Goal: Check status: Check status

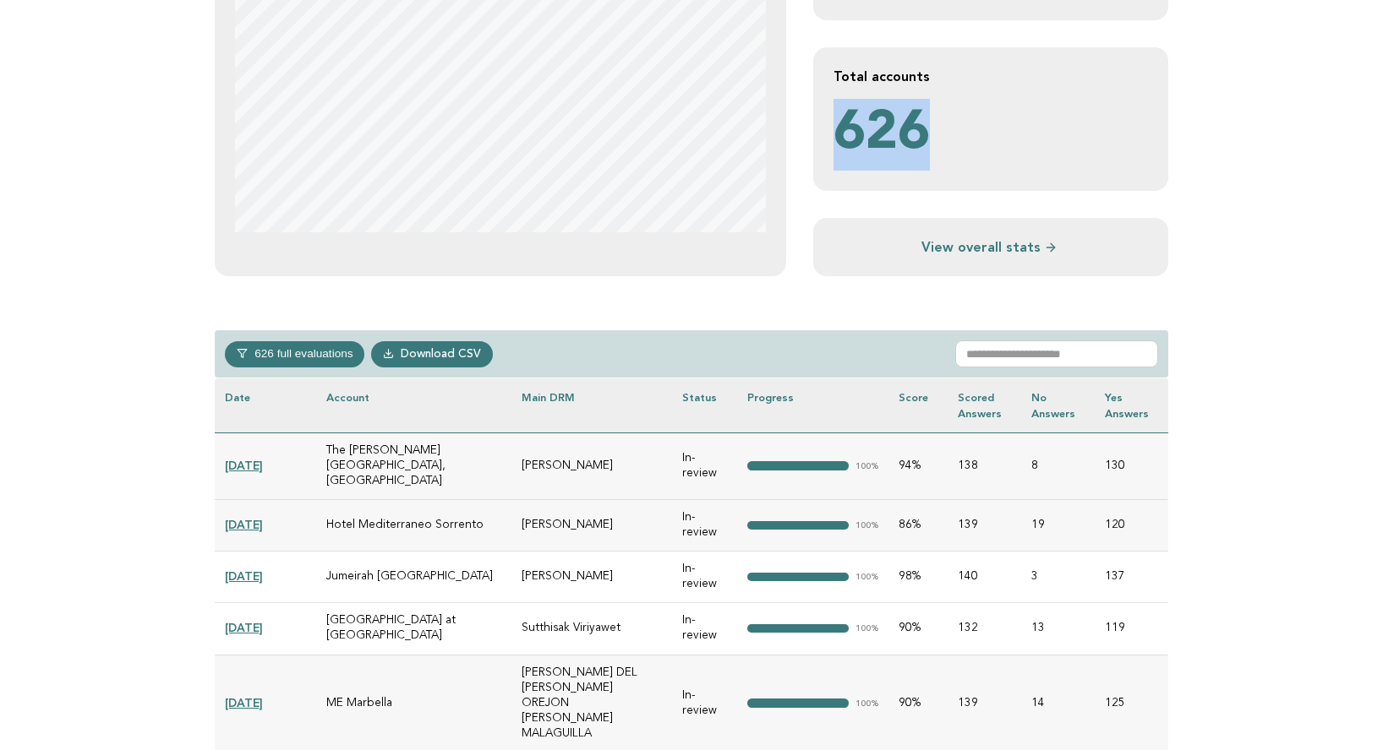
scroll to position [499, 0]
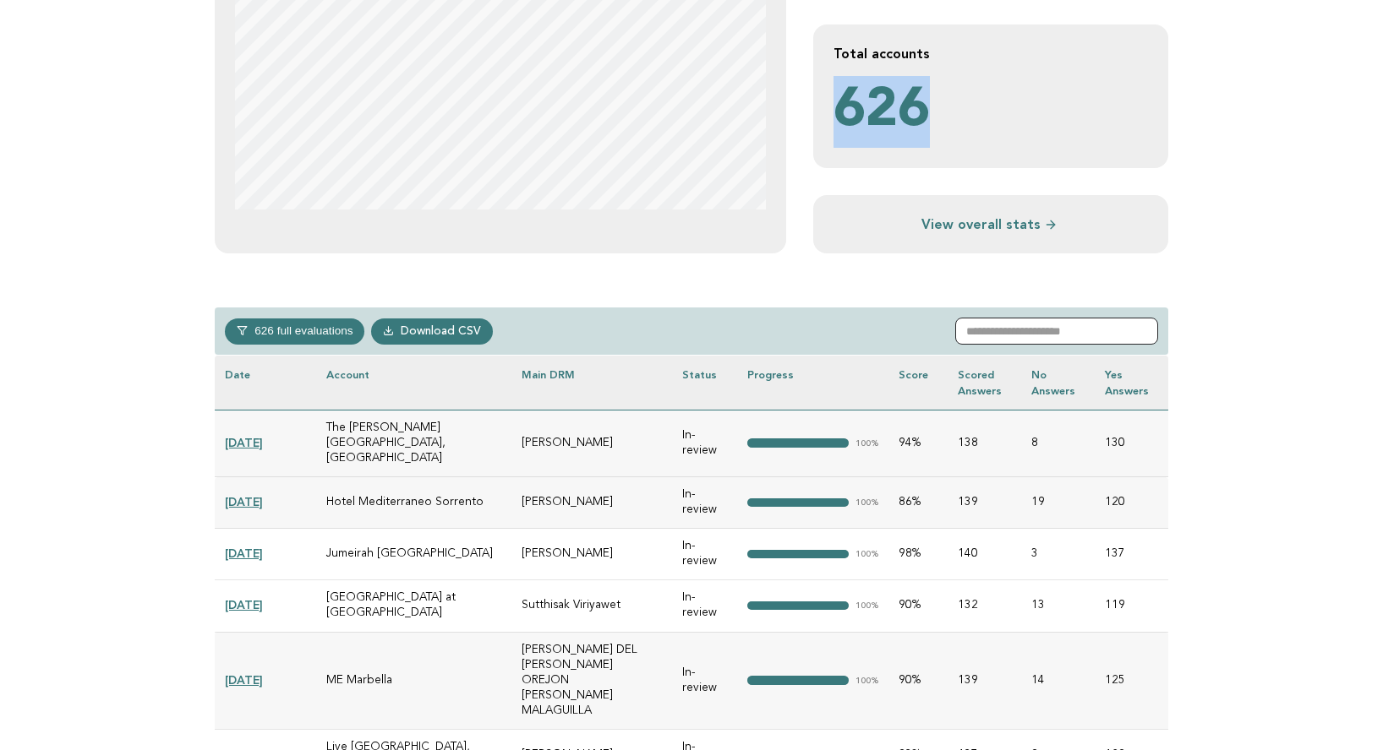
click at [1045, 333] on input "text" at bounding box center [1056, 331] width 203 height 27
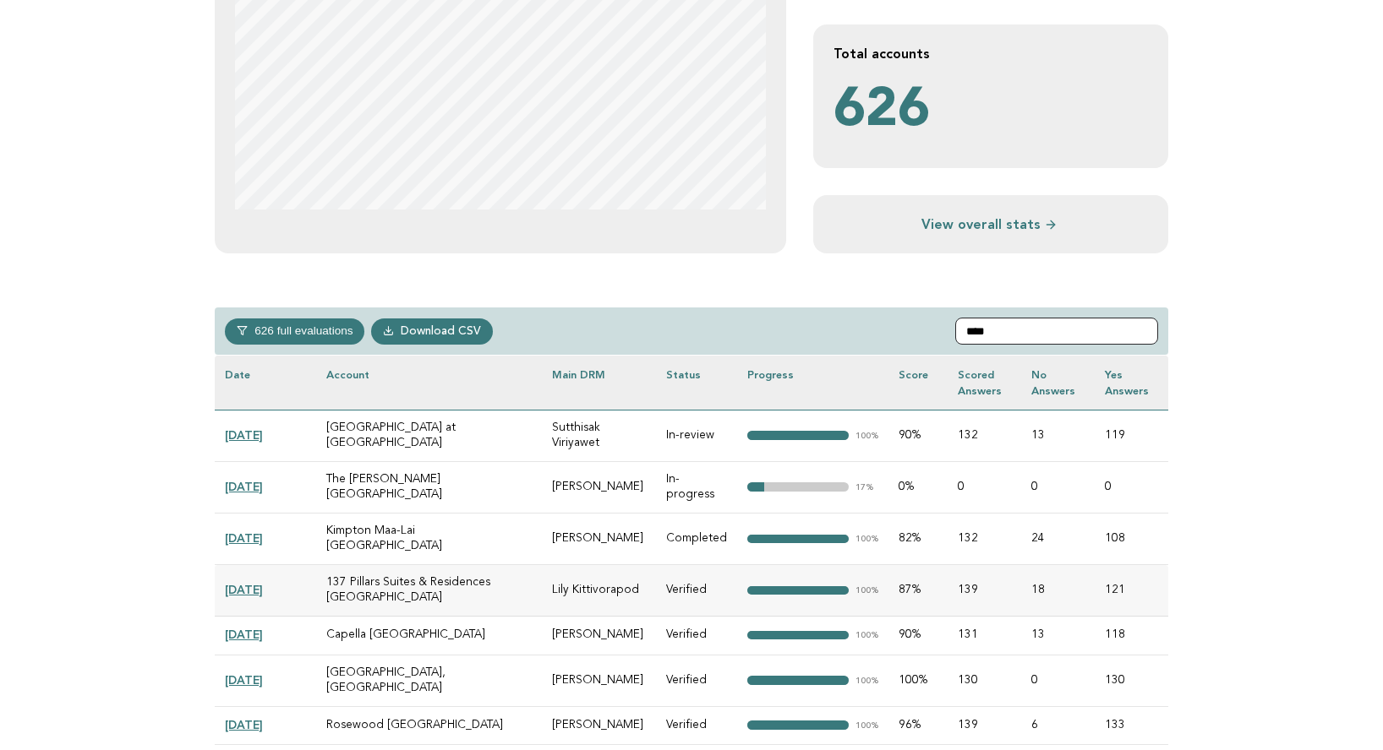
type input "****"
click at [254, 484] on link "[DATE]" at bounding box center [244, 487] width 38 height 14
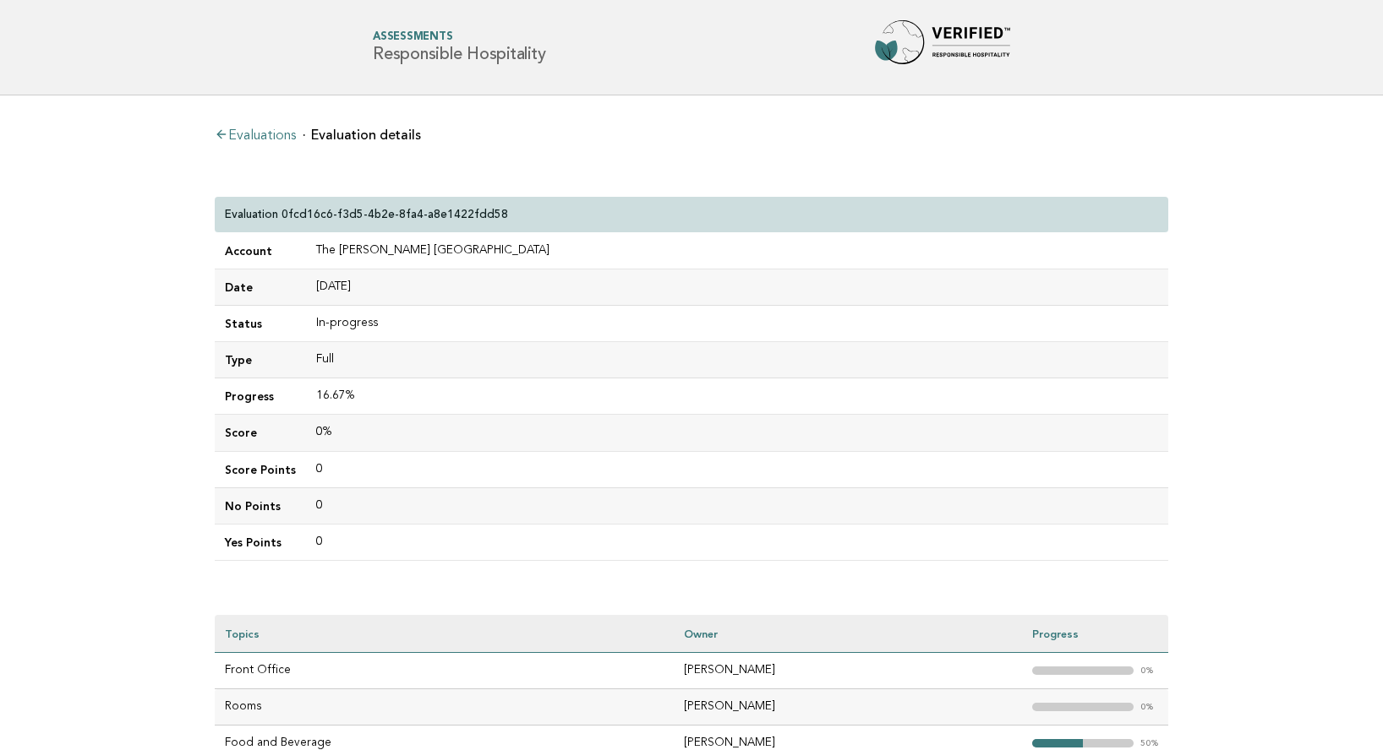
click at [268, 134] on link "Evaluations" at bounding box center [255, 136] width 81 height 14
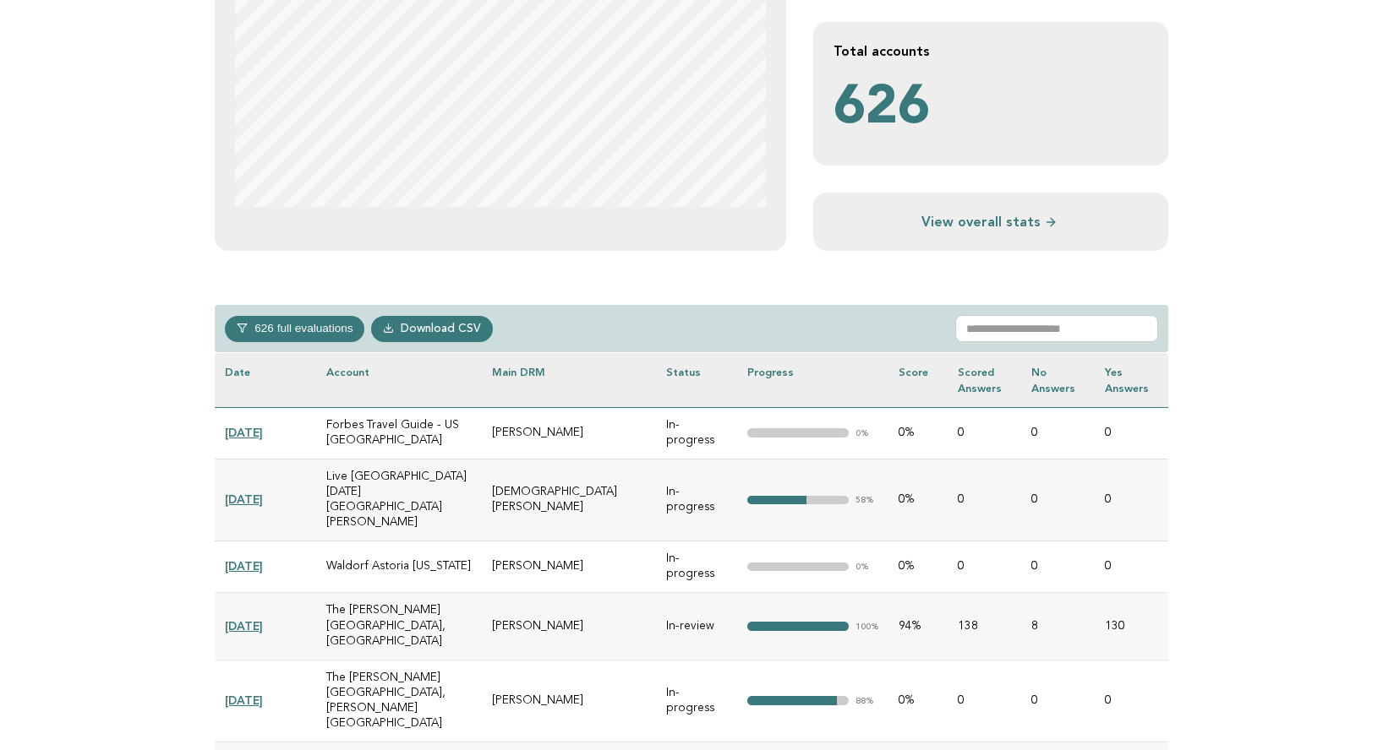
scroll to position [502, 0]
click at [1045, 329] on input "text" at bounding box center [1056, 327] width 203 height 27
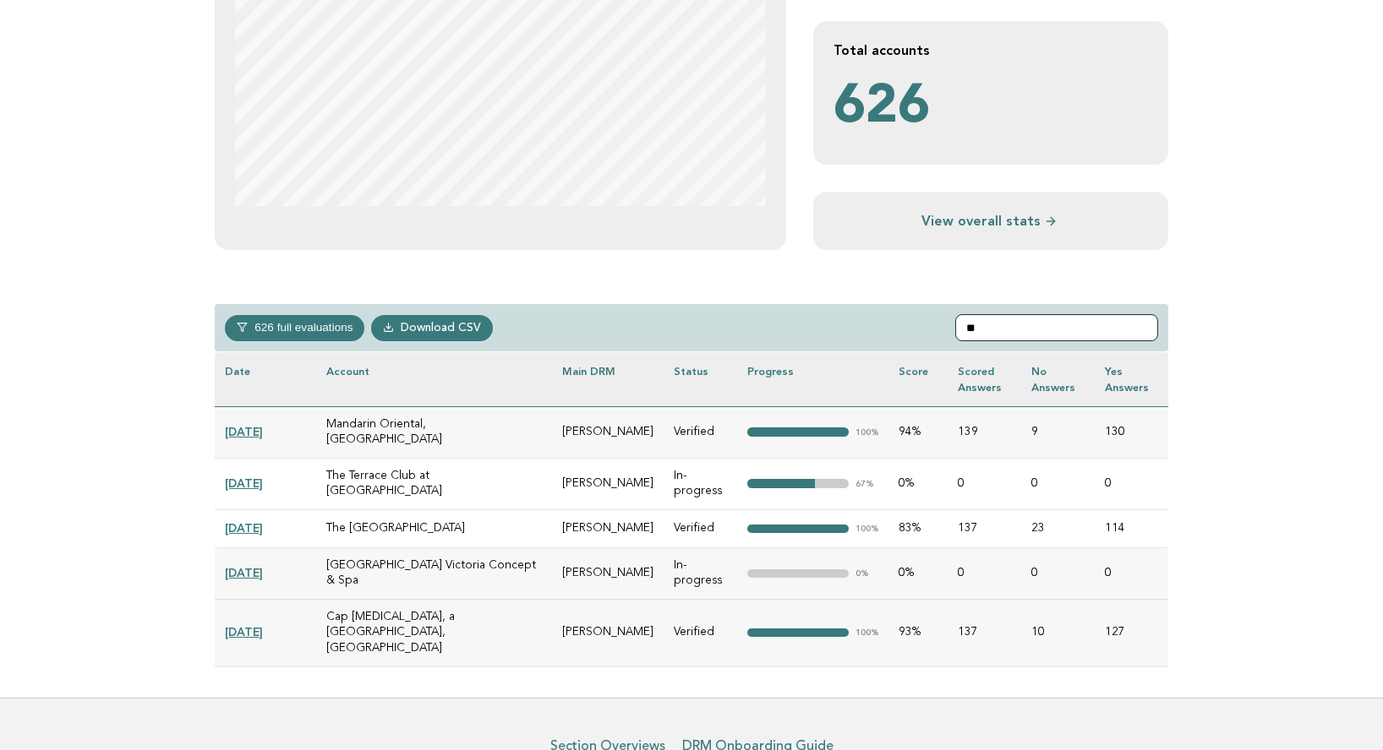
type input "*"
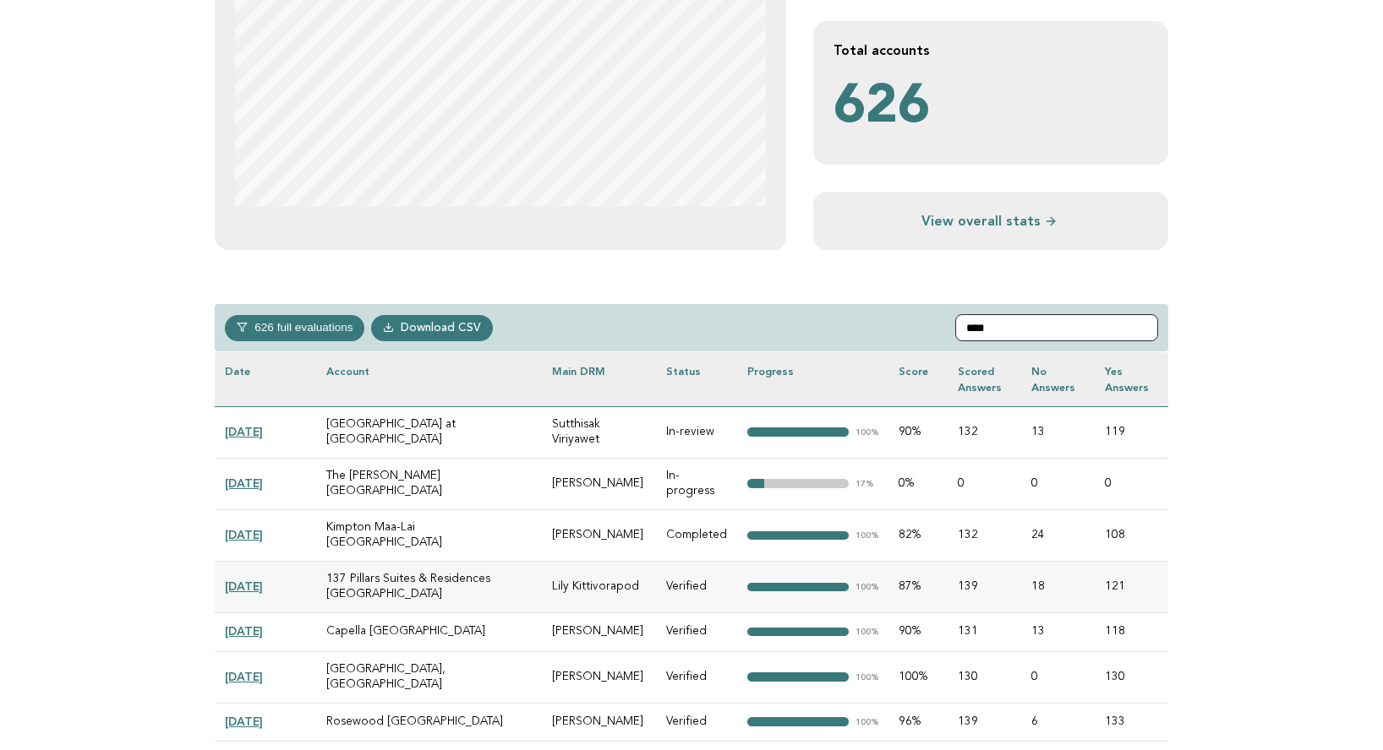
type input "****"
click at [263, 431] on link "[DATE]" at bounding box center [244, 432] width 38 height 14
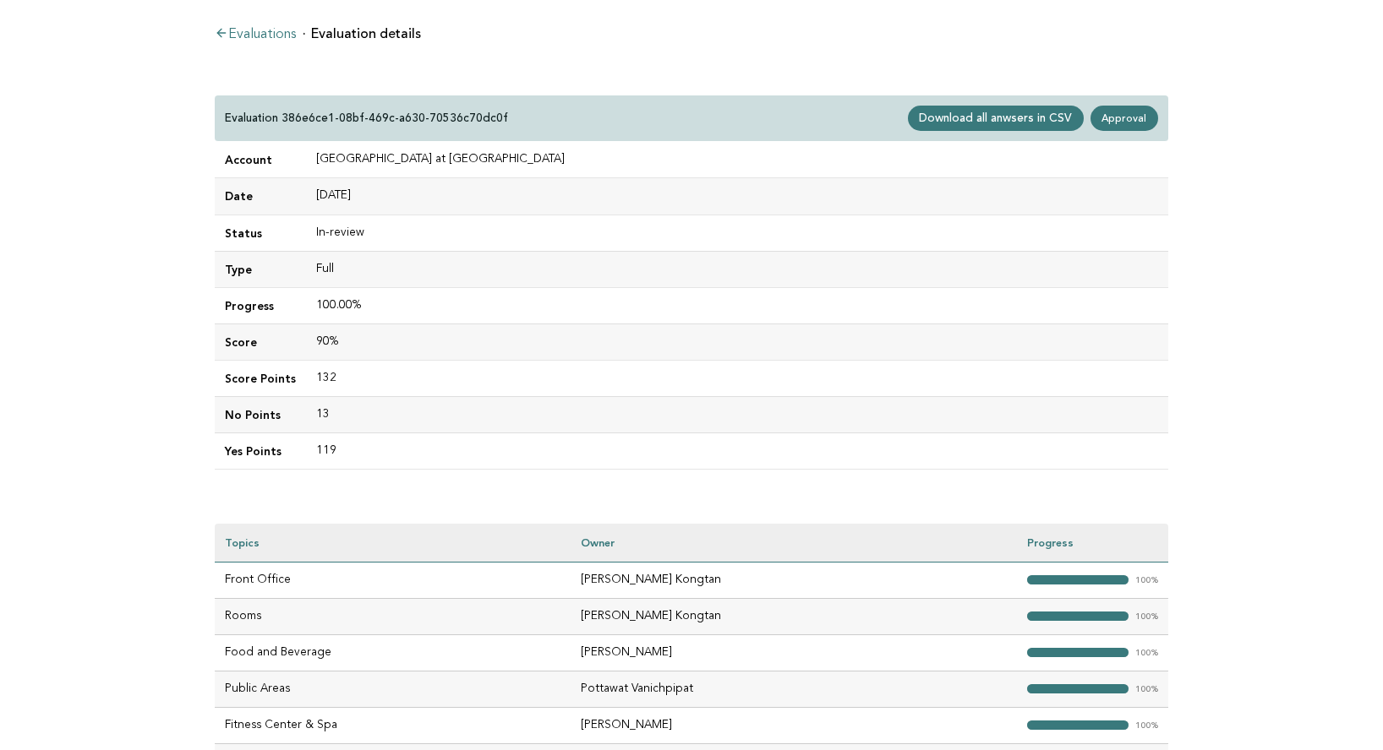
scroll to position [102, 0]
click at [1132, 121] on link "Approval" at bounding box center [1124, 117] width 68 height 25
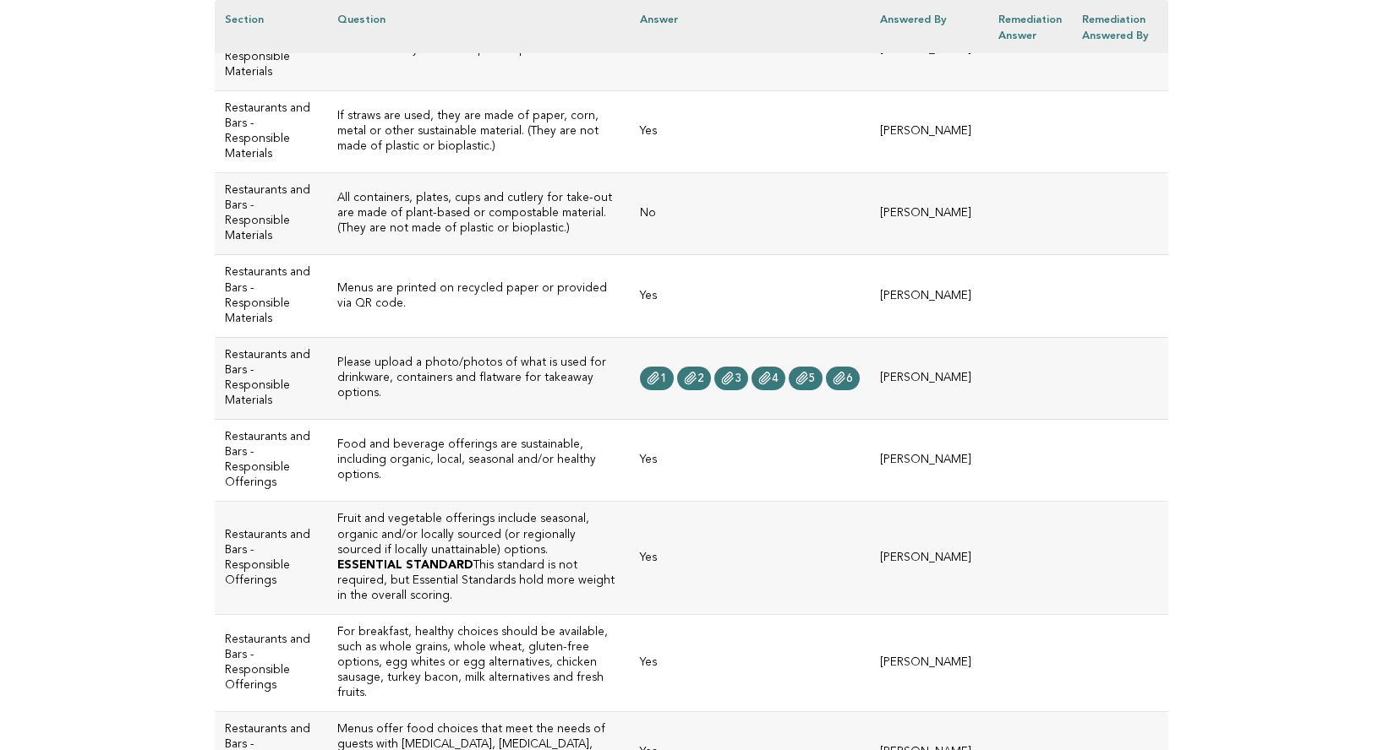
scroll to position [2406, 0]
click at [659, 374] on icon at bounding box center [653, 380] width 11 height 12
click at [697, 373] on icon at bounding box center [691, 380] width 14 height 14
click at [734, 373] on icon at bounding box center [728, 380] width 14 height 14
click at [772, 373] on icon at bounding box center [765, 380] width 14 height 14
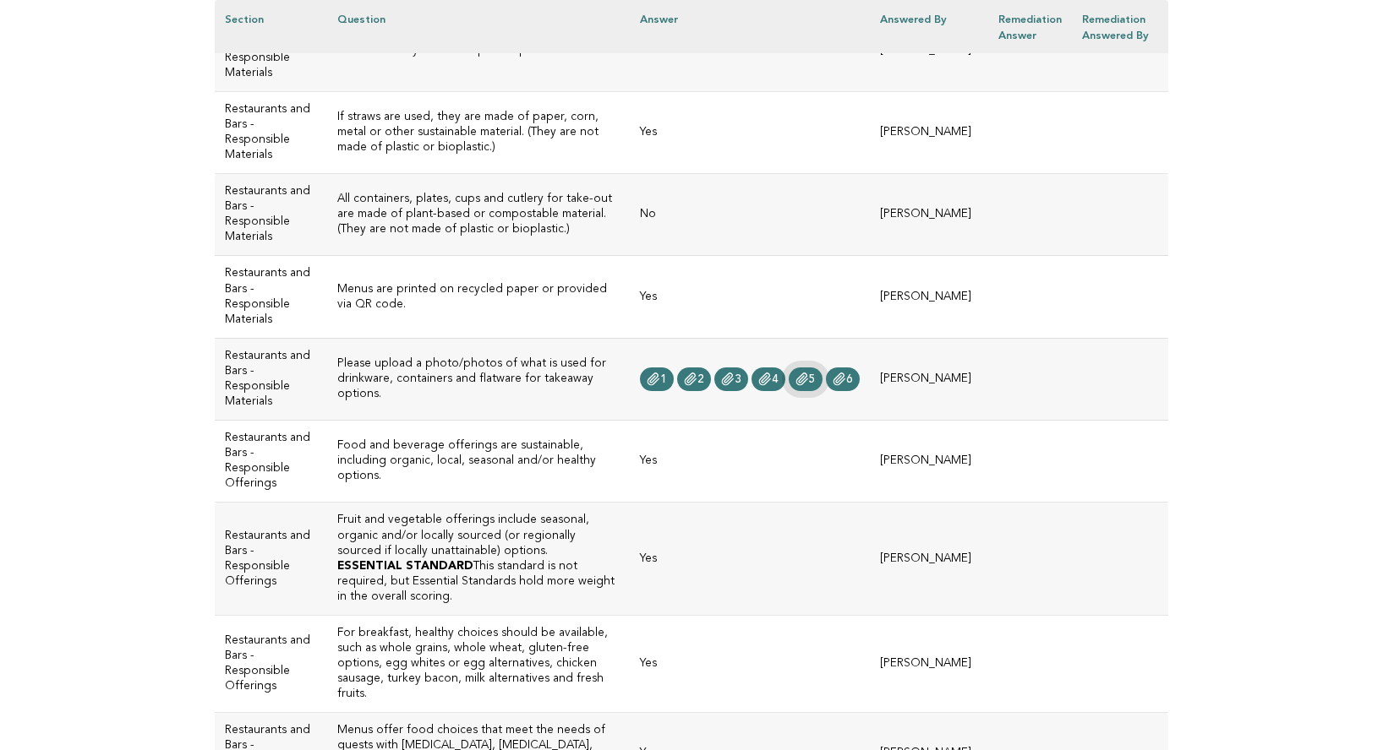
click at [822, 368] on link "5" at bounding box center [805, 380] width 34 height 24
click at [845, 374] on icon at bounding box center [839, 380] width 11 height 12
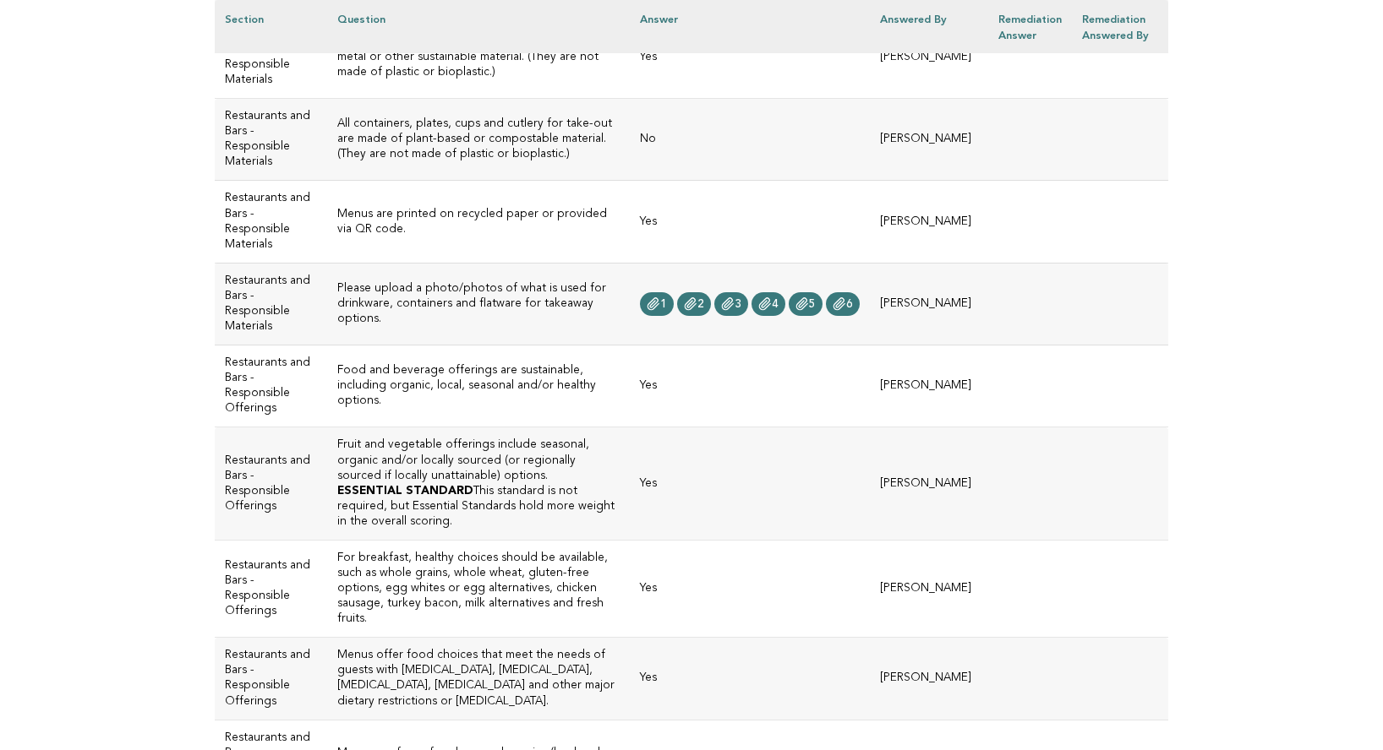
scroll to position [2409, 0]
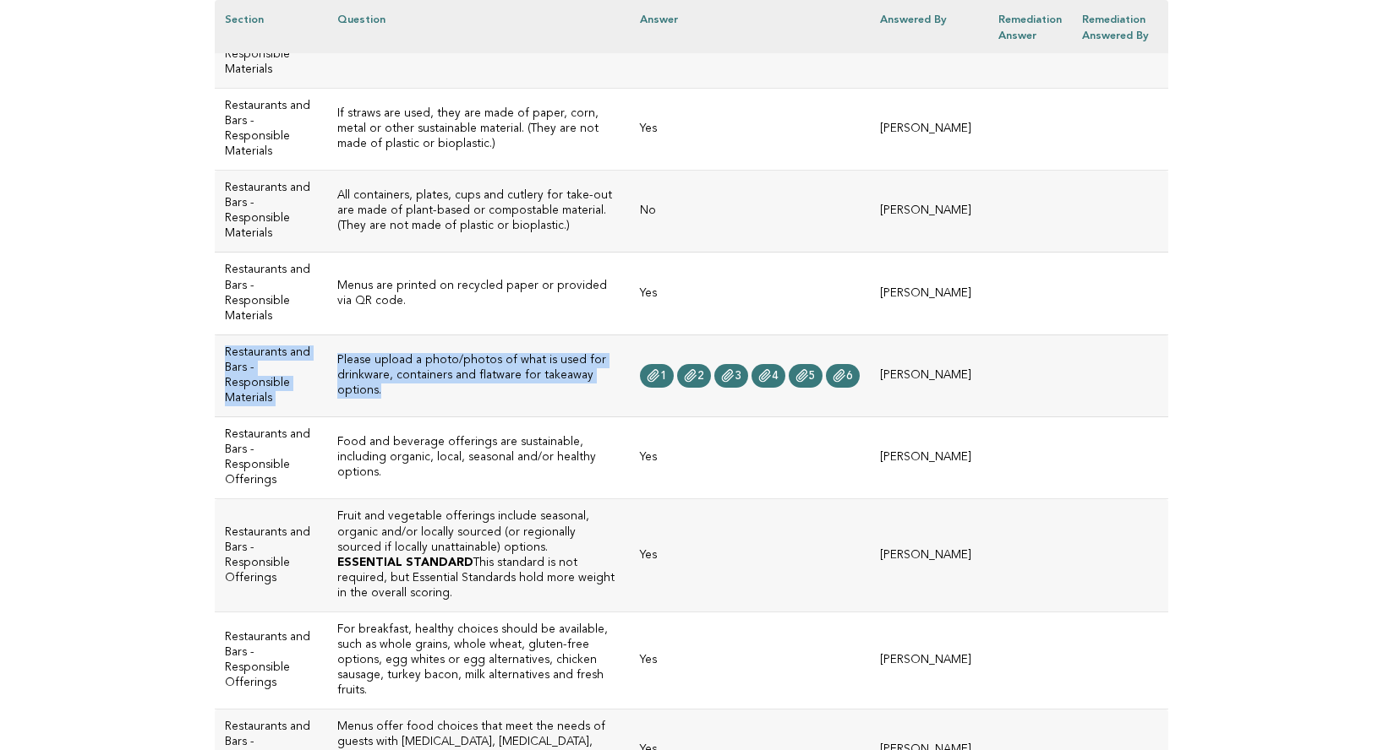
drag, startPoint x: 227, startPoint y: 259, endPoint x: 608, endPoint y: 302, distance: 383.6
click at [609, 335] on tr "Restaurants and Bars - Responsible Materials Please upload a photo/photos of wh…" at bounding box center [691, 376] width 953 height 82
